Goal: Task Accomplishment & Management: Use online tool/utility

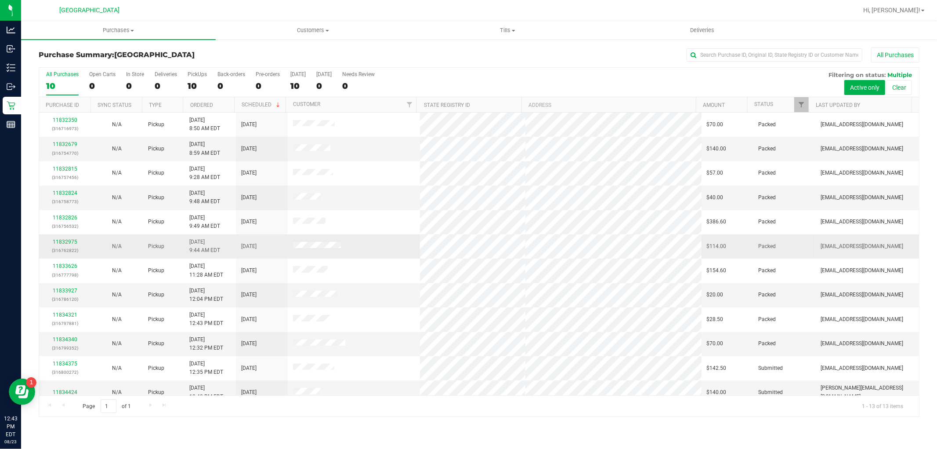
scroll to position [33, 0]
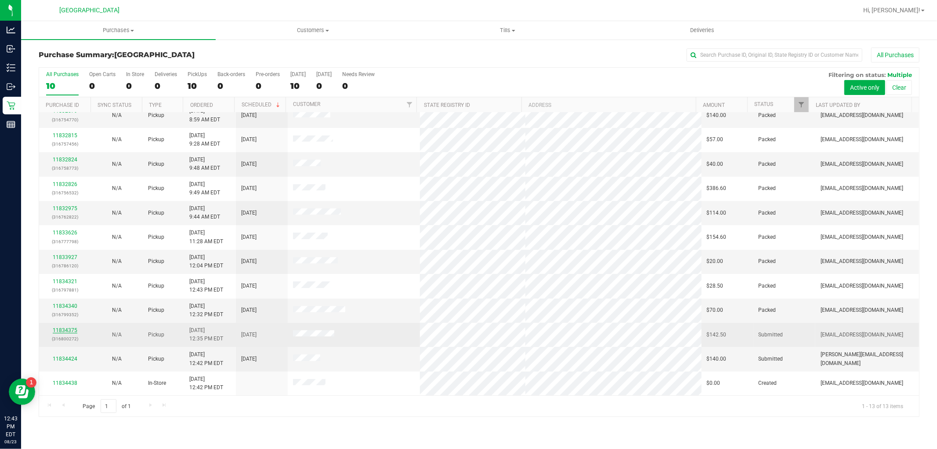
click at [72, 333] on link "11834375" at bounding box center [65, 330] width 25 height 6
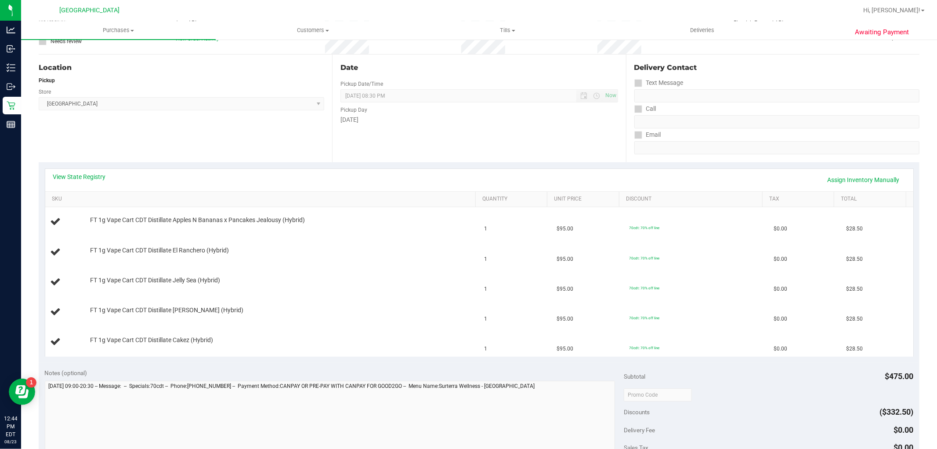
scroll to position [195, 0]
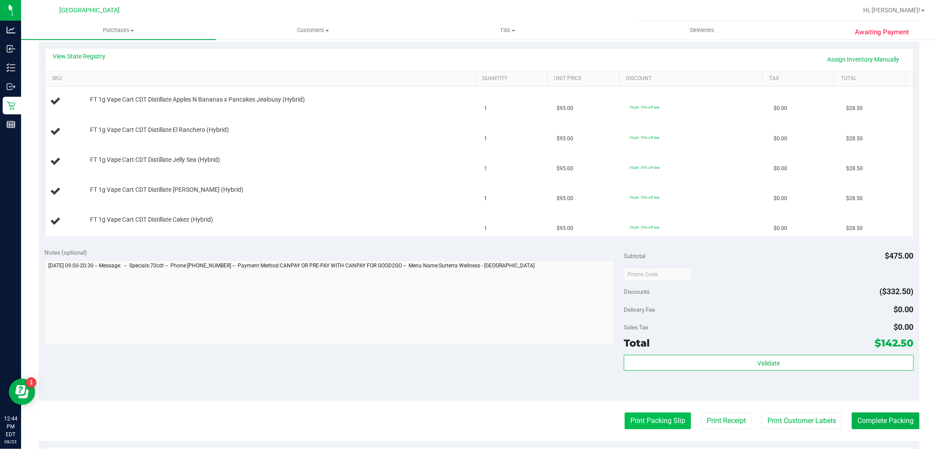
click at [627, 417] on button "Print Packing Slip" at bounding box center [658, 420] width 66 height 17
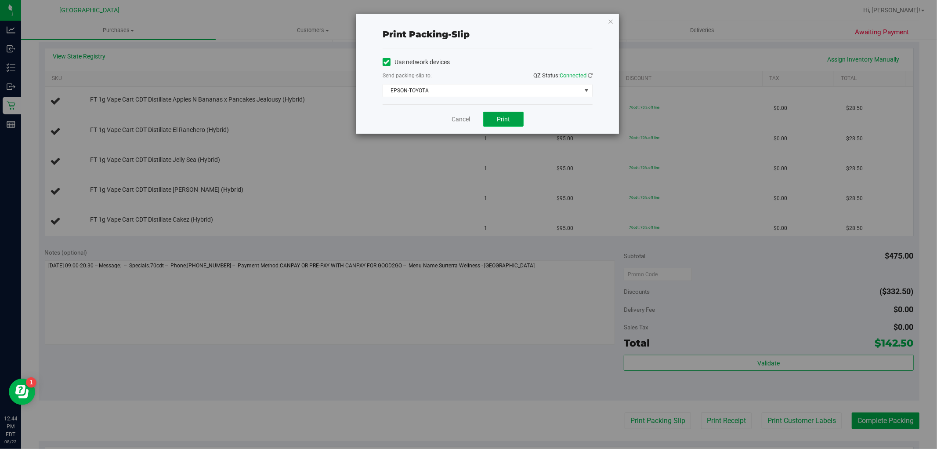
click at [500, 112] on button "Print" at bounding box center [503, 119] width 40 height 15
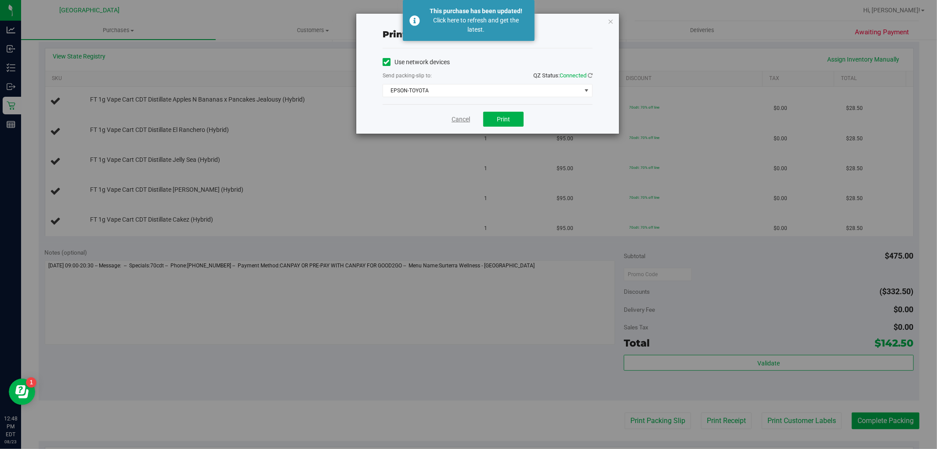
click at [456, 118] on link "Cancel" at bounding box center [461, 119] width 18 height 9
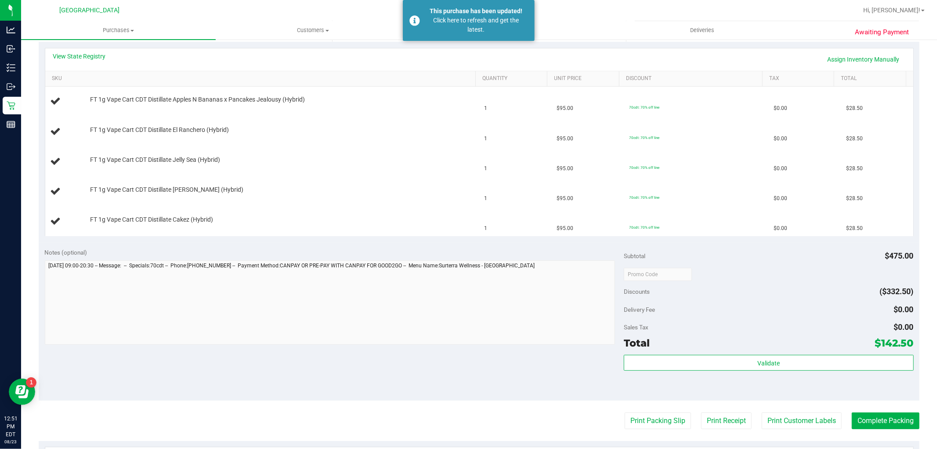
scroll to position [0, 0]
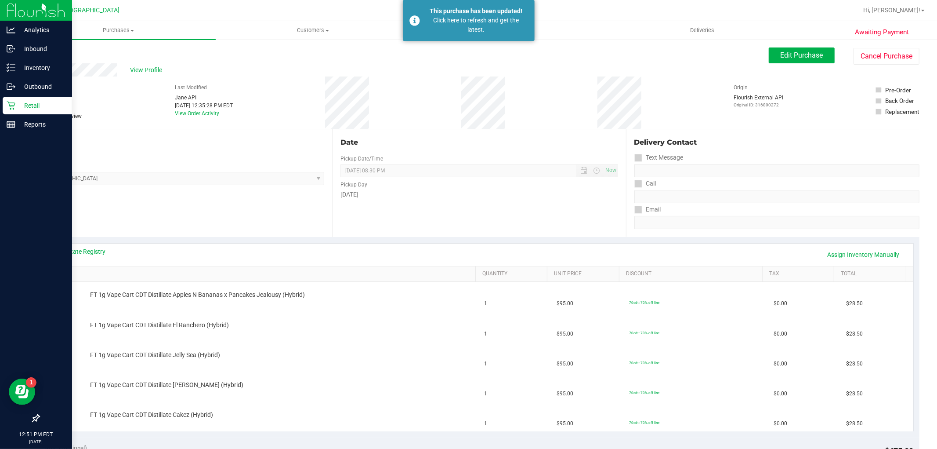
click at [9, 101] on icon at bounding box center [11, 105] width 9 height 9
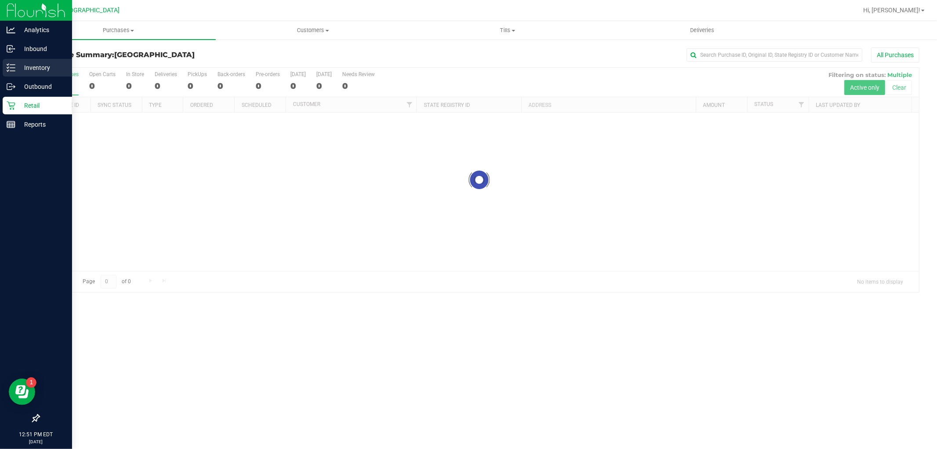
click at [29, 62] on p "Inventory" at bounding box center [41, 67] width 53 height 11
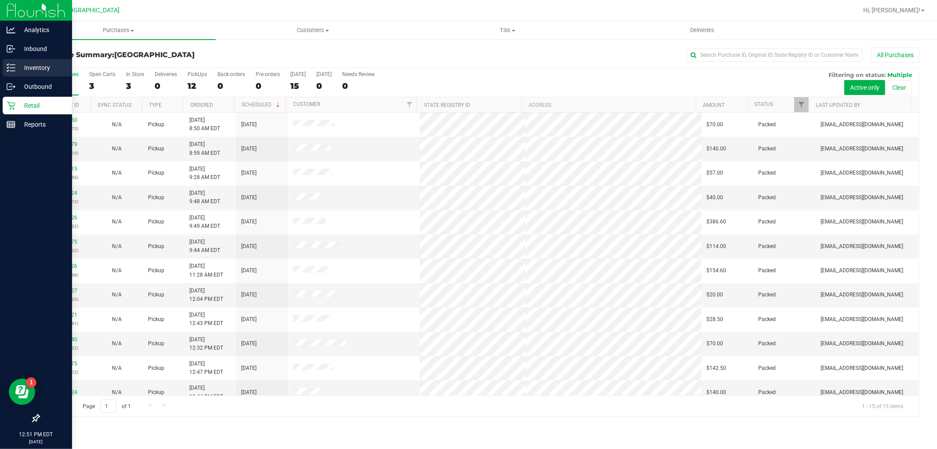
click at [17, 67] on p "Inventory" at bounding box center [41, 67] width 53 height 11
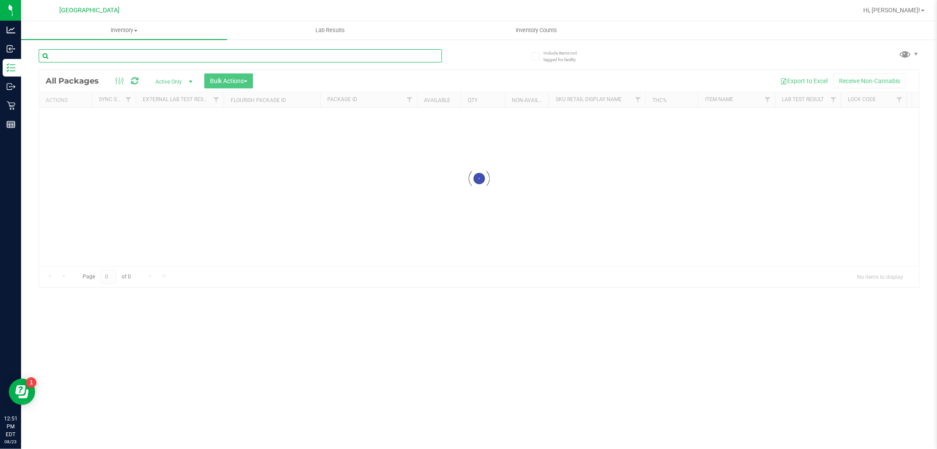
click at [163, 59] on input "text" at bounding box center [240, 55] width 403 height 13
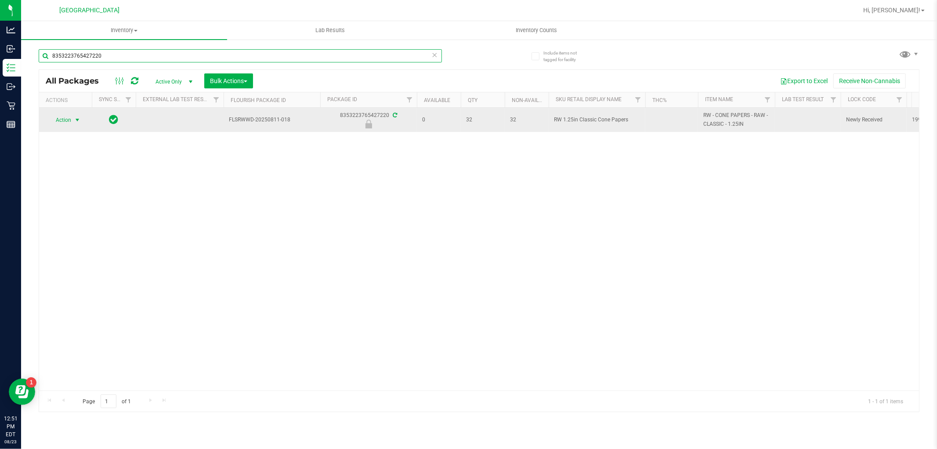
type input "8353223765427220"
click at [72, 117] on span "select" at bounding box center [77, 120] width 11 height 12
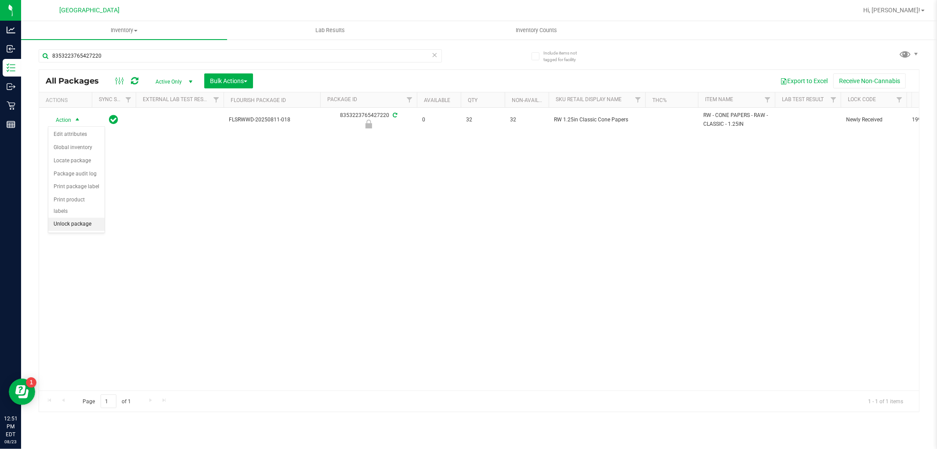
click at [82, 222] on li "Unlock package" at bounding box center [76, 223] width 56 height 13
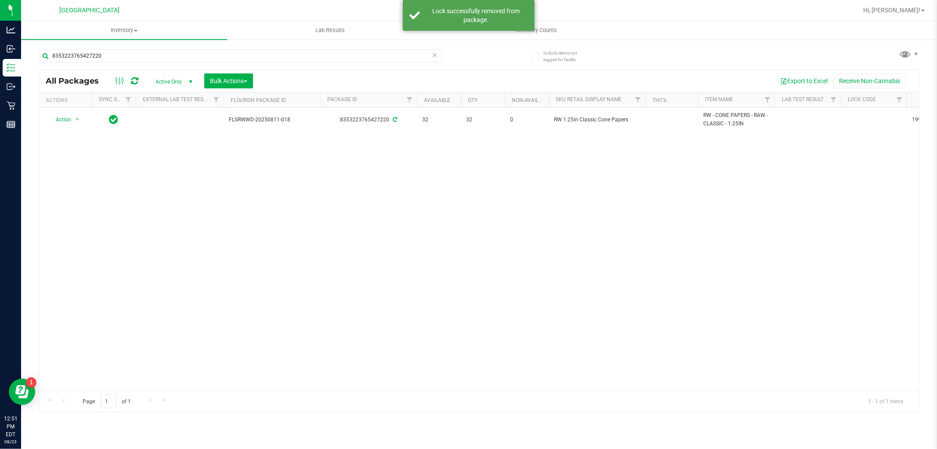
click at [569, 121] on span "RW 1.25in Classic Cone Papers" at bounding box center [597, 120] width 86 height 8
click at [192, 51] on input "8353223765427220" at bounding box center [240, 55] width 403 height 13
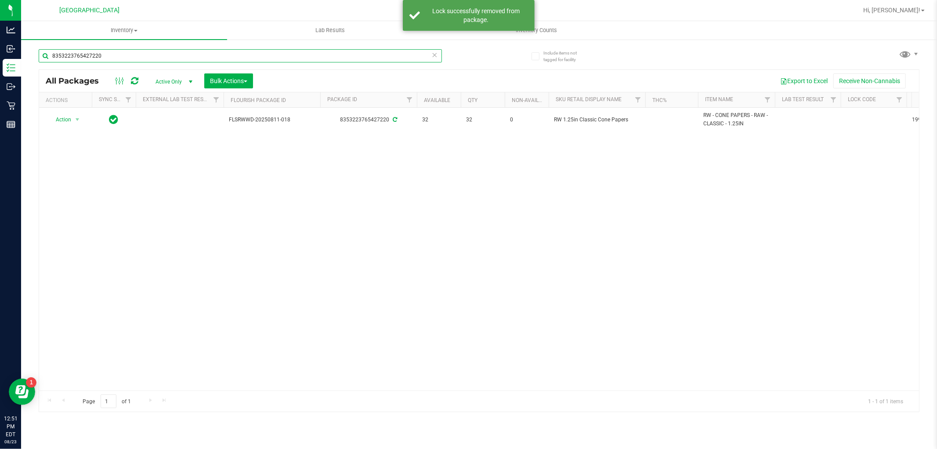
click at [192, 51] on input "8353223765427220" at bounding box center [240, 55] width 403 height 13
paste input "RW 1.25in Classic Cone Papers"
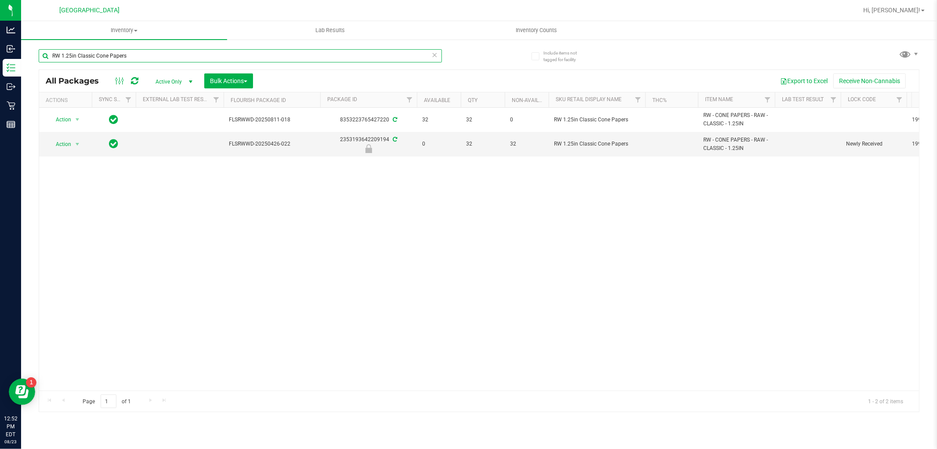
click at [197, 55] on input "RW 1.25in Classic Cone Papers" at bounding box center [240, 55] width 403 height 13
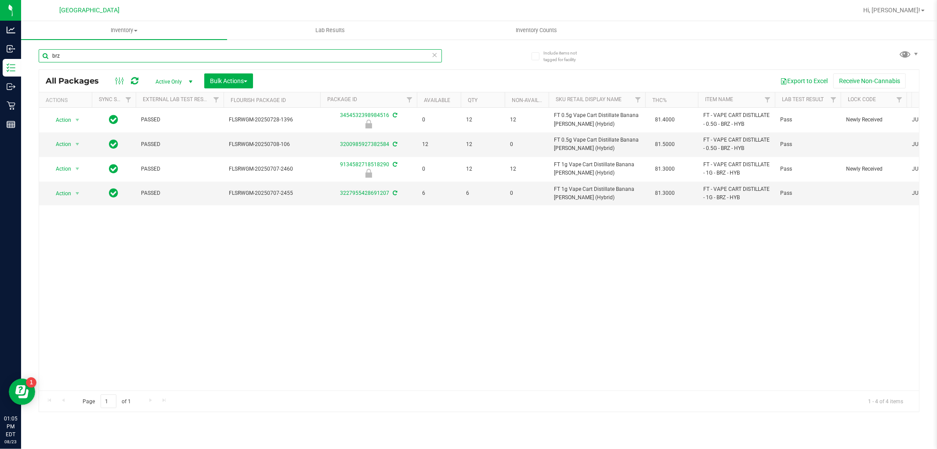
click at [110, 56] on input "brz" at bounding box center [240, 55] width 403 height 13
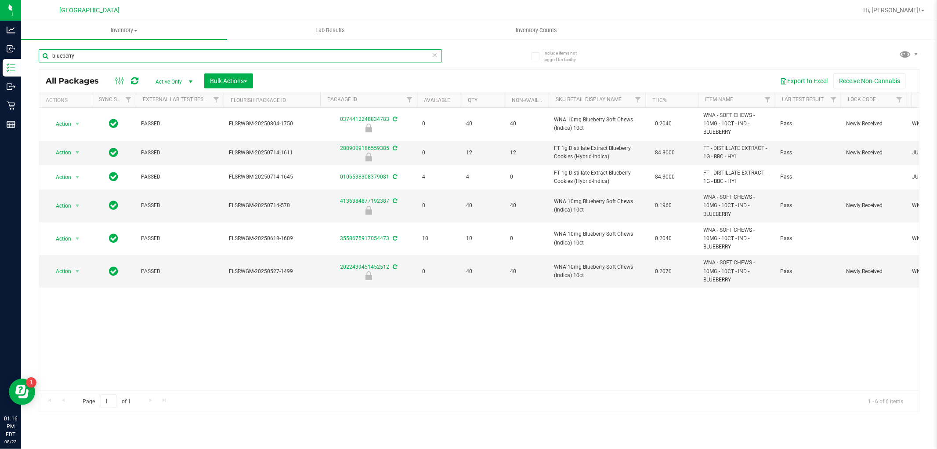
click at [99, 53] on input "blueberry" at bounding box center [240, 55] width 403 height 13
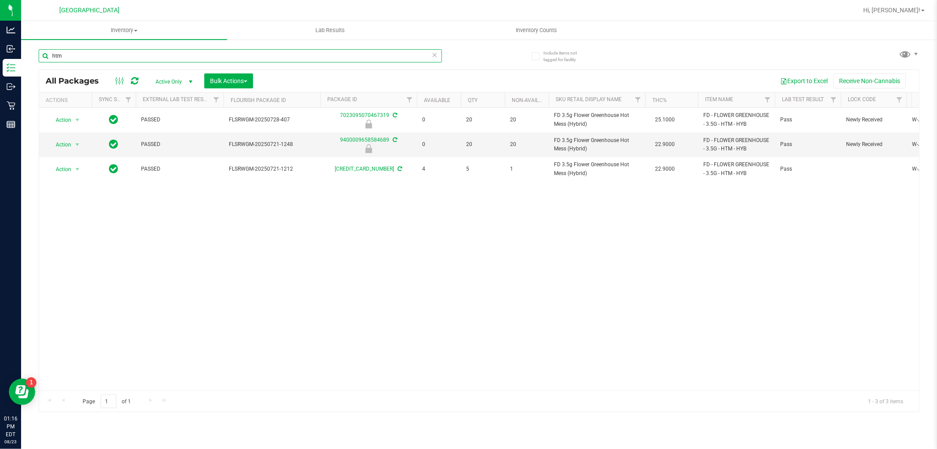
type input "htm"
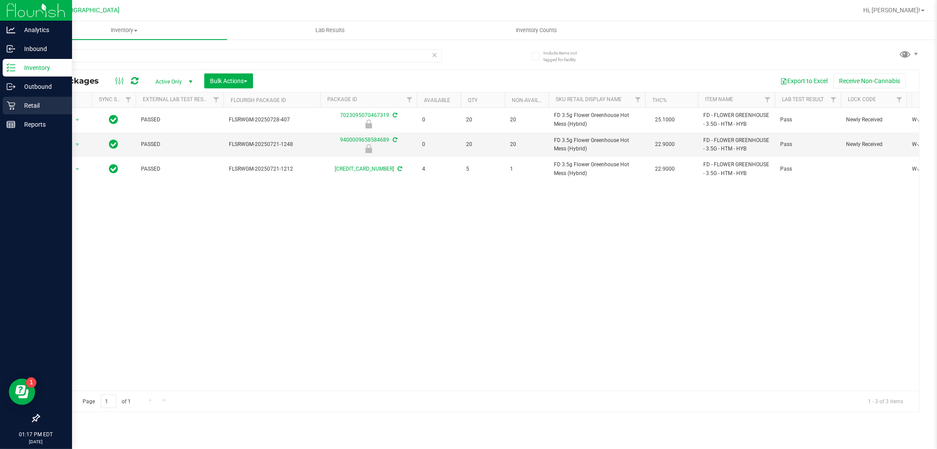
click at [32, 100] on p "Retail" at bounding box center [41, 105] width 53 height 11
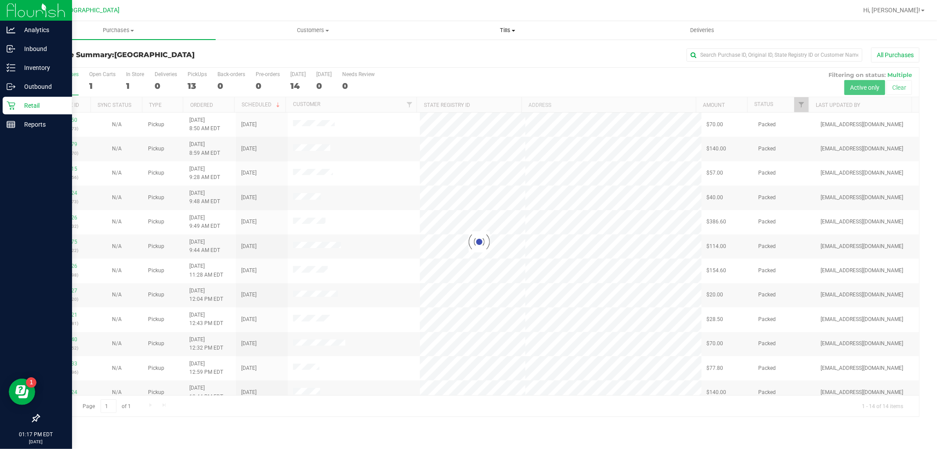
click at [504, 33] on span "Tills" at bounding box center [508, 30] width 194 height 8
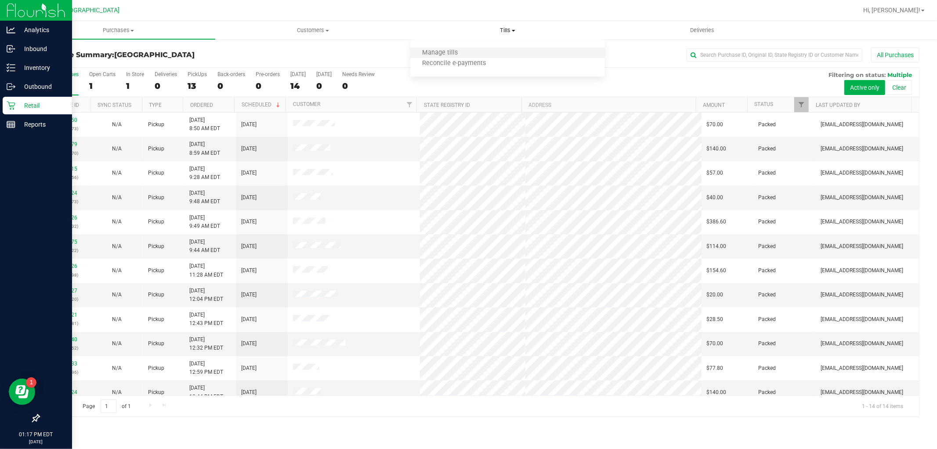
click at [489, 56] on li "Manage tills" at bounding box center [507, 53] width 195 height 11
